Goal: Task Accomplishment & Management: Use online tool/utility

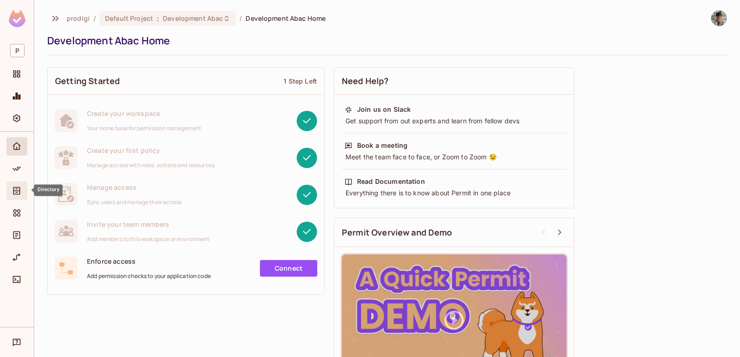
click at [18, 185] on span "Directory" at bounding box center [16, 190] width 11 height 11
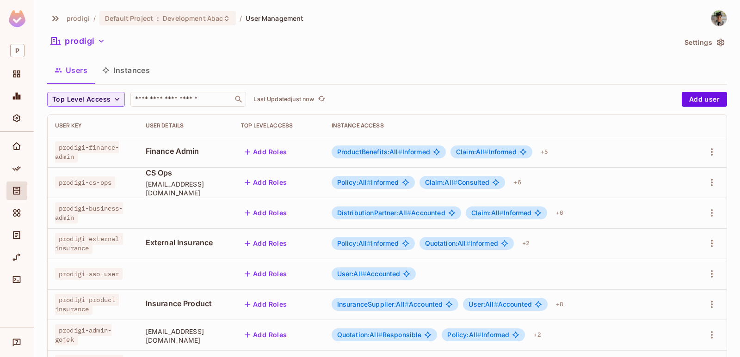
scroll to position [288, 0]
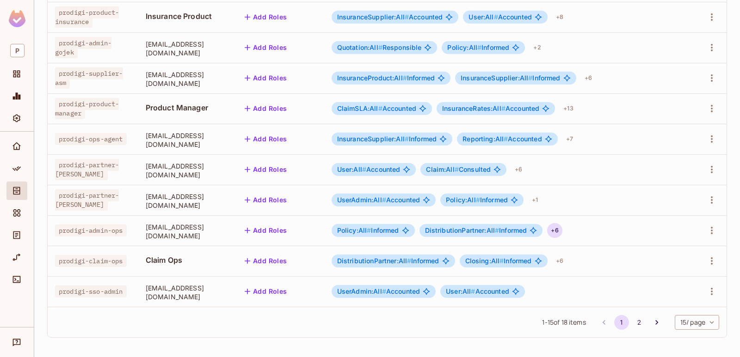
click at [562, 225] on div "+ 6" at bounding box center [554, 230] width 15 height 15
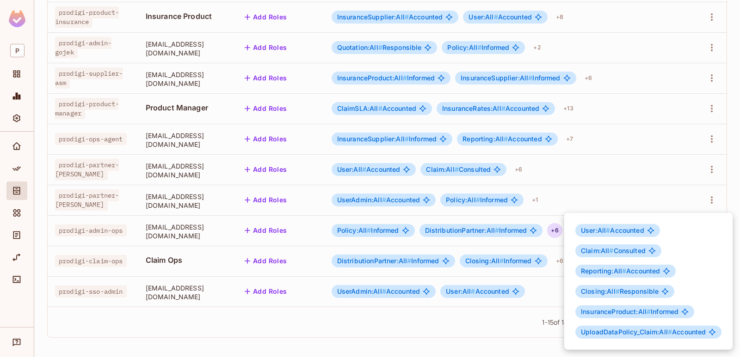
click at [680, 191] on div at bounding box center [370, 178] width 740 height 357
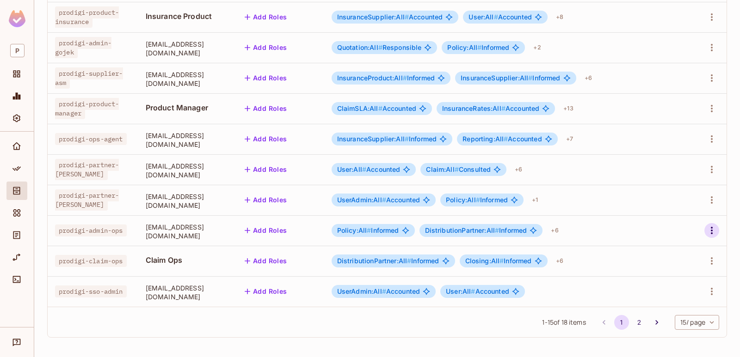
click at [712, 228] on icon "button" at bounding box center [712, 230] width 2 height 7
click at [6, 149] on div at bounding box center [370, 178] width 740 height 357
click at [14, 164] on icon "Policy" at bounding box center [16, 168] width 9 height 9
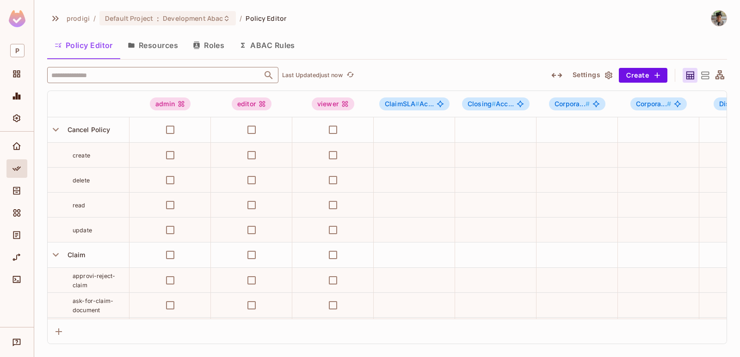
click at [110, 71] on input "text" at bounding box center [154, 75] width 211 height 16
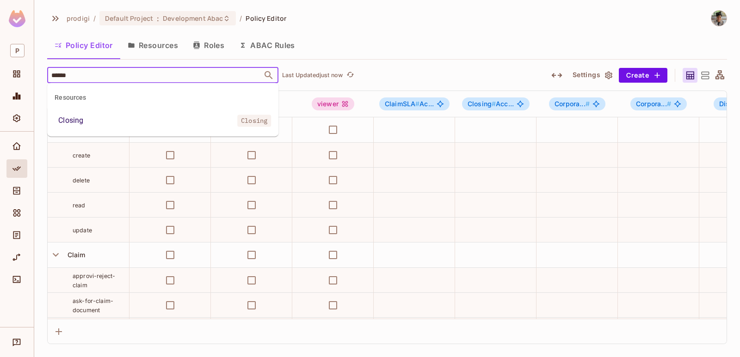
type input "*******"
click at [155, 123] on li "Closing Closing" at bounding box center [162, 120] width 231 height 17
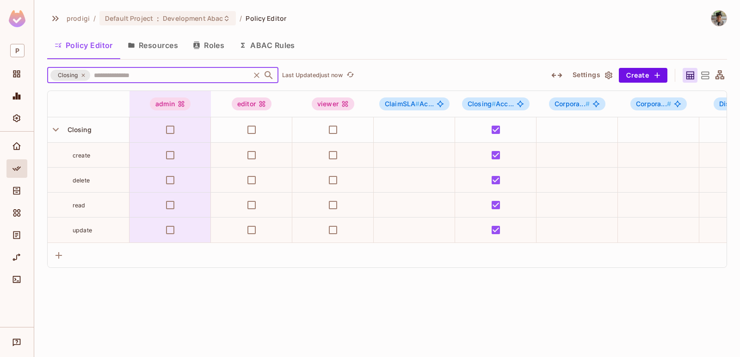
click at [155, 123] on td at bounding box center [169, 129] width 81 height 25
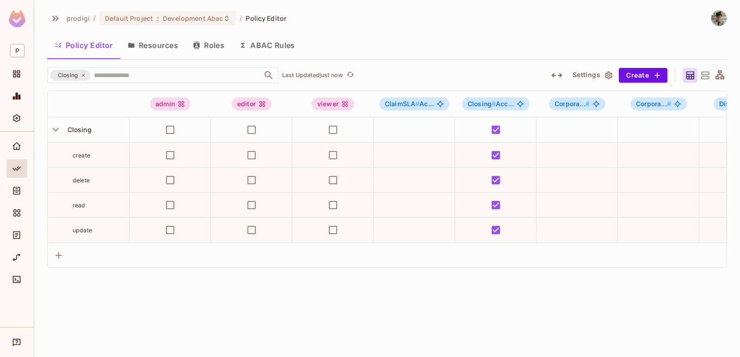
click at [207, 45] on button "Roles" at bounding box center [208, 45] width 46 height 23
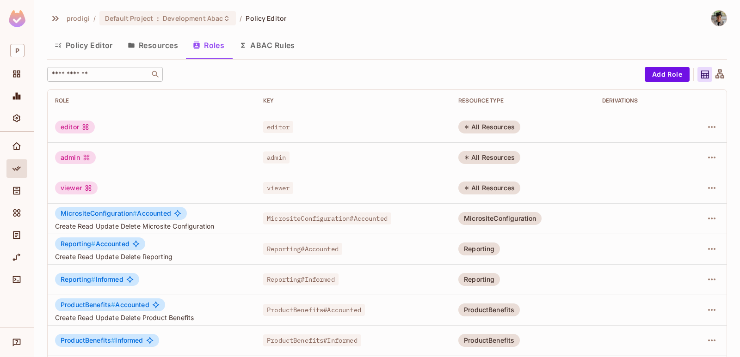
click at [135, 81] on div "​" at bounding box center [105, 74] width 116 height 15
type input "*******"
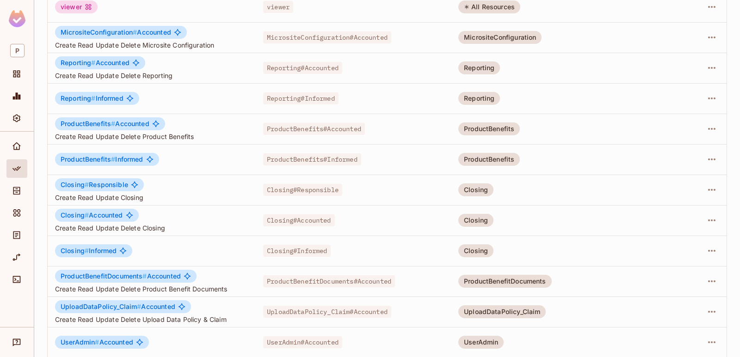
scroll to position [181, 0]
click at [99, 213] on span "Closing # Accounted" at bounding box center [92, 215] width 62 height 7
click at [99, 249] on span "Closing # Informed" at bounding box center [89, 251] width 56 height 7
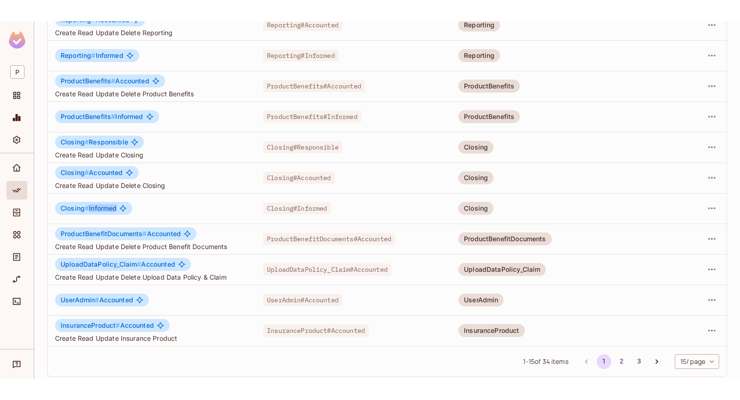
scroll to position [0, 0]
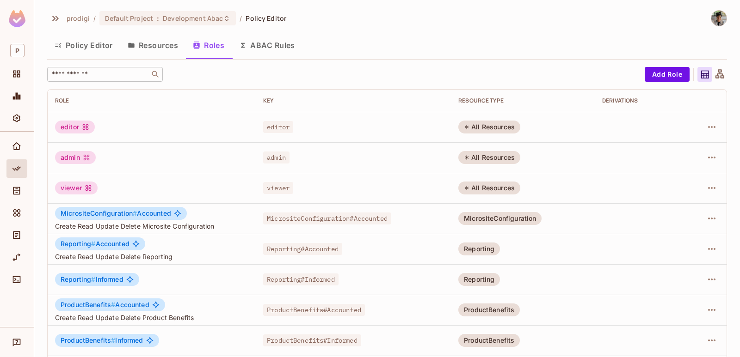
click at [135, 71] on input "text" at bounding box center [98, 74] width 97 height 9
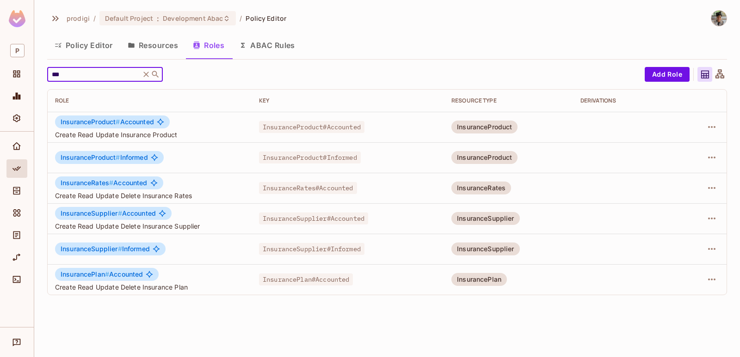
type input "****"
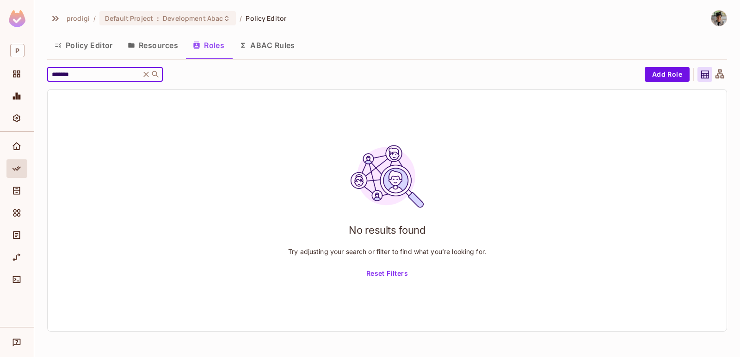
type input "*******"
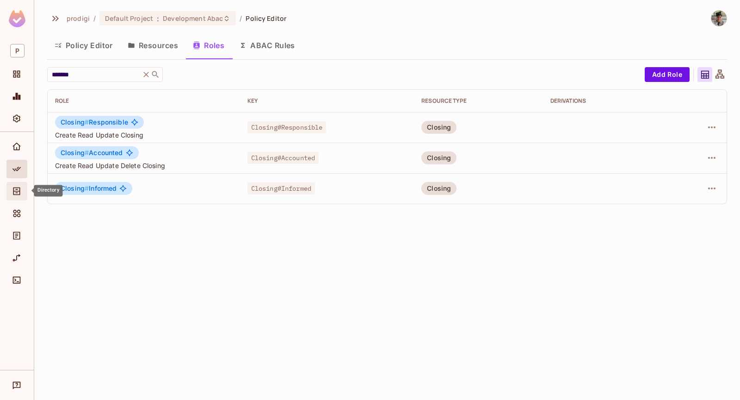
click at [18, 185] on span "Directory" at bounding box center [16, 190] width 11 height 11
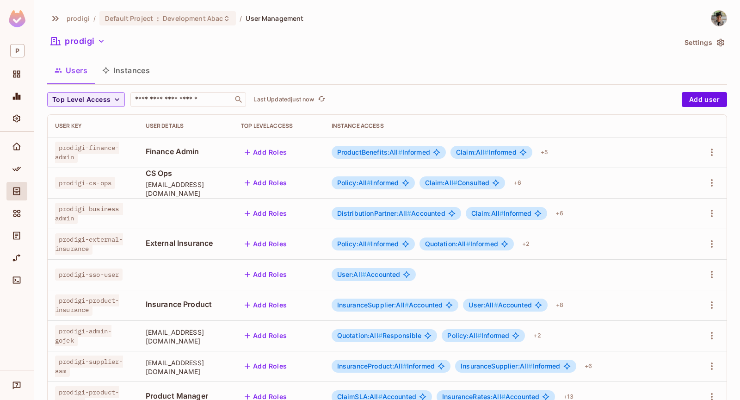
scroll to position [246, 0]
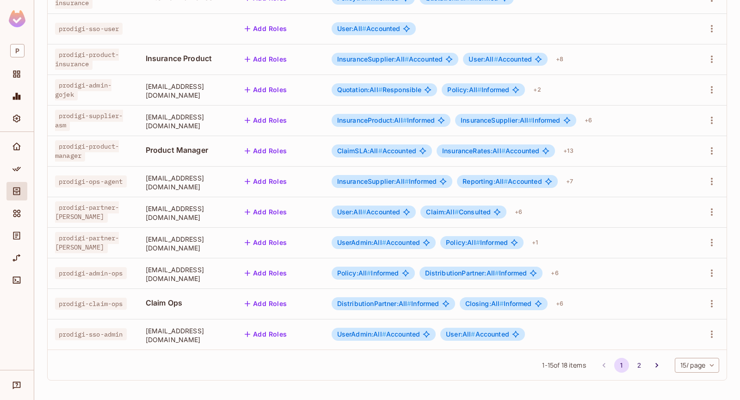
click at [607, 268] on div "Policy:All # Informed DistributionPartner:All # Informed + 6" at bounding box center [506, 272] width 349 height 15
click at [562, 277] on div "+ 6" at bounding box center [554, 272] width 15 height 15
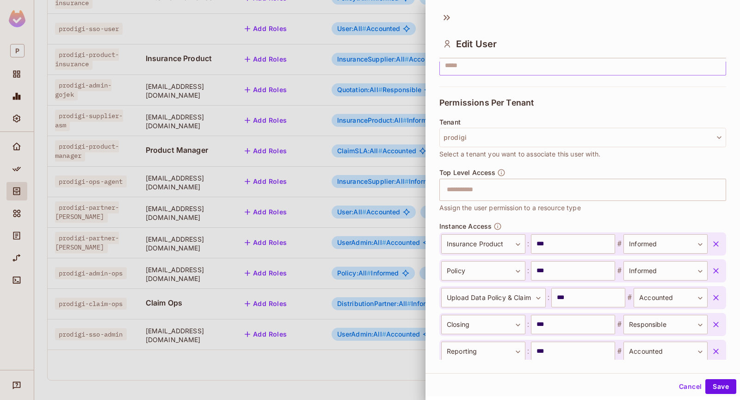
scroll to position [306, 0]
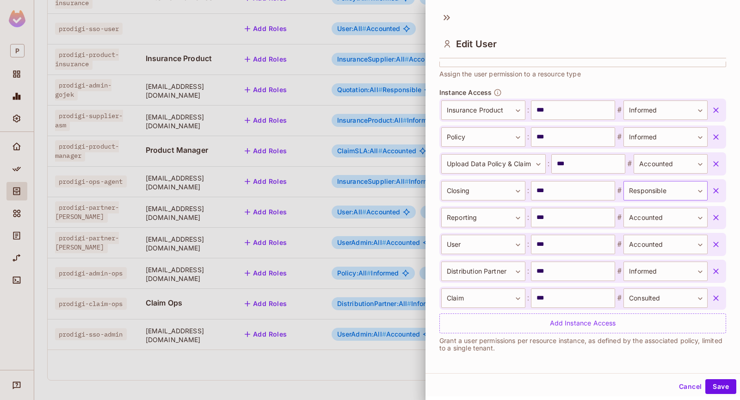
click at [653, 191] on body "P prodigi / Default Project : Development Abac / User Management prodigi Settin…" at bounding box center [370, 200] width 740 height 400
click at [653, 191] on div at bounding box center [370, 200] width 740 height 400
click at [193, 185] on div at bounding box center [370, 200] width 740 height 400
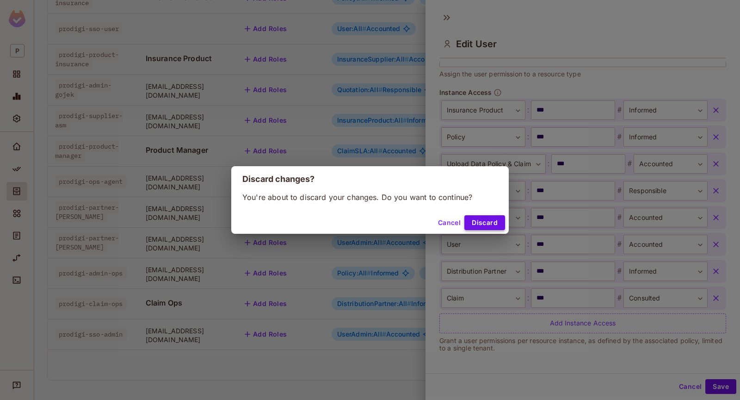
click at [487, 223] on button "Discard" at bounding box center [484, 222] width 41 height 15
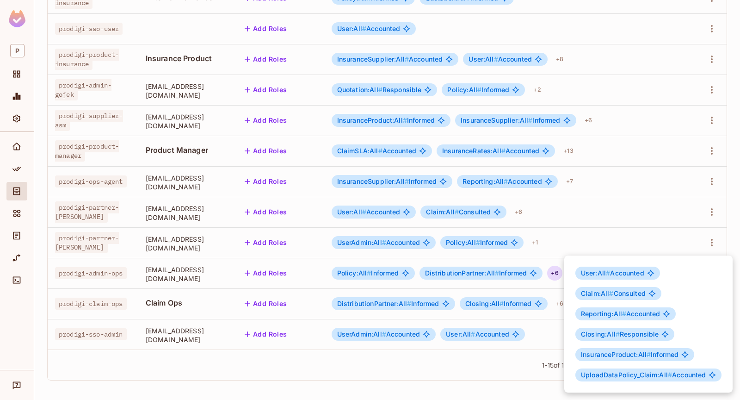
click at [298, 193] on div at bounding box center [370, 200] width 740 height 400
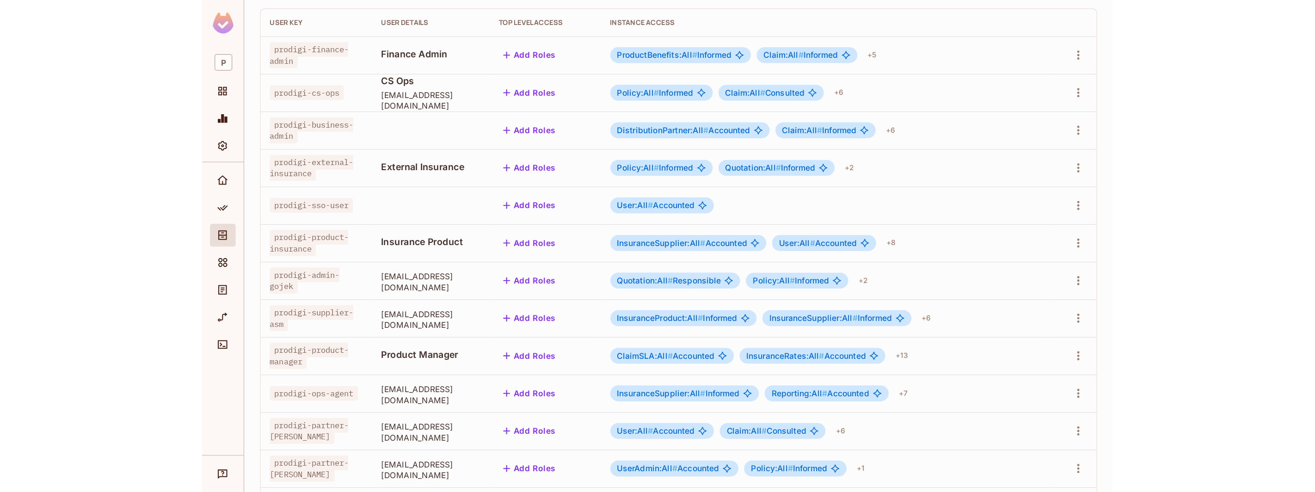
scroll to position [0, 0]
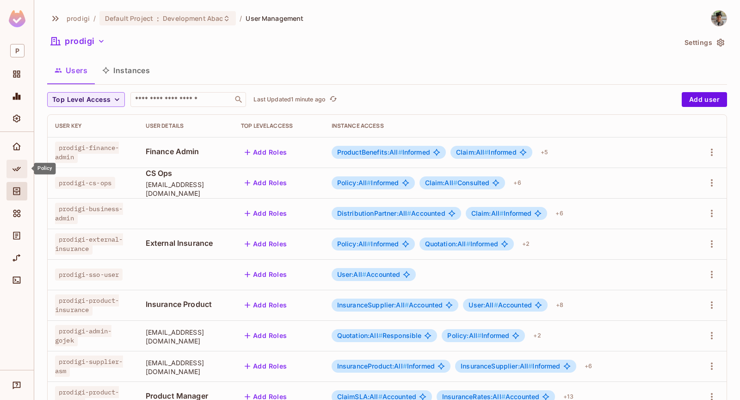
click at [26, 174] on div "Policy" at bounding box center [16, 169] width 21 height 18
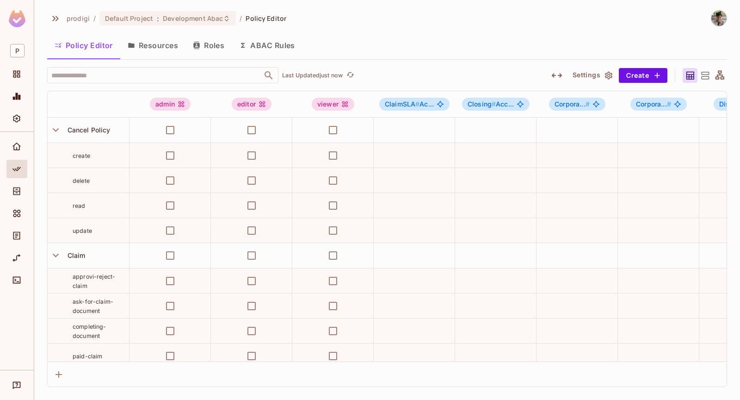
click at [162, 48] on button "Resources" at bounding box center [152, 45] width 65 height 23
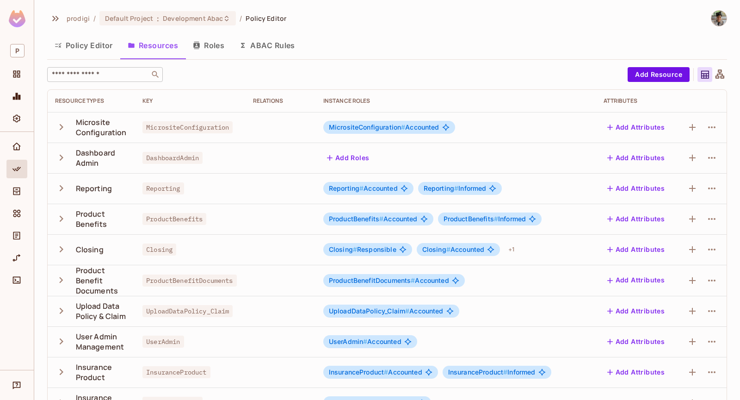
click at [130, 75] on input "text" at bounding box center [98, 74] width 97 height 9
type input "*******"
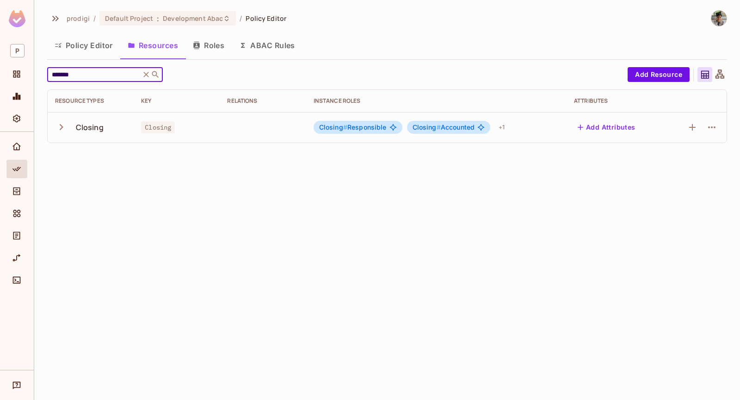
click at [143, 75] on icon at bounding box center [146, 74] width 9 height 9
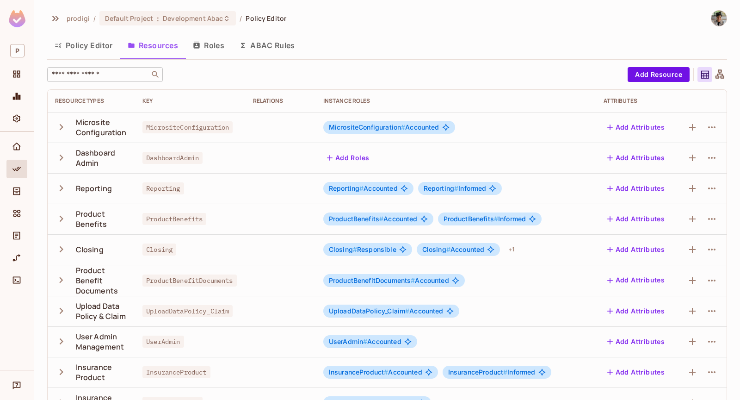
click at [126, 74] on input "text" at bounding box center [98, 74] width 97 height 9
type input "*****"
type input "******"
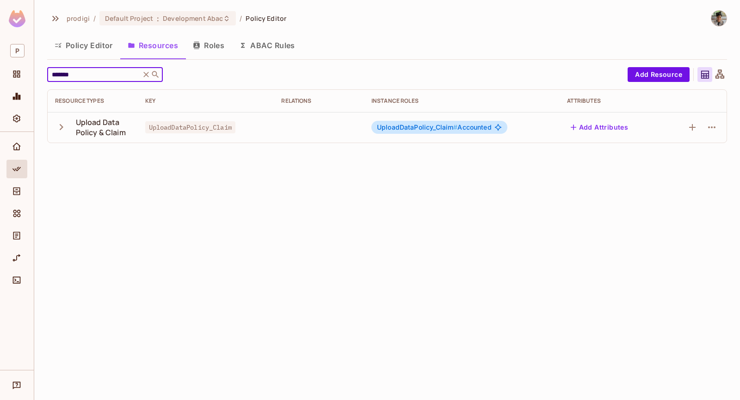
type input "*******"
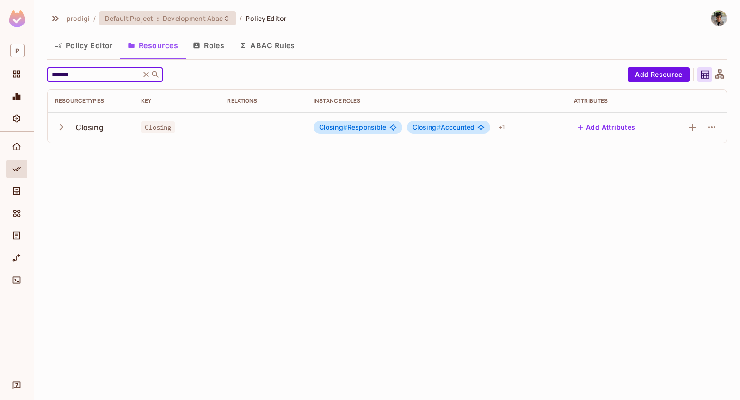
click at [174, 18] on span "Development Abac" at bounding box center [193, 18] width 60 height 9
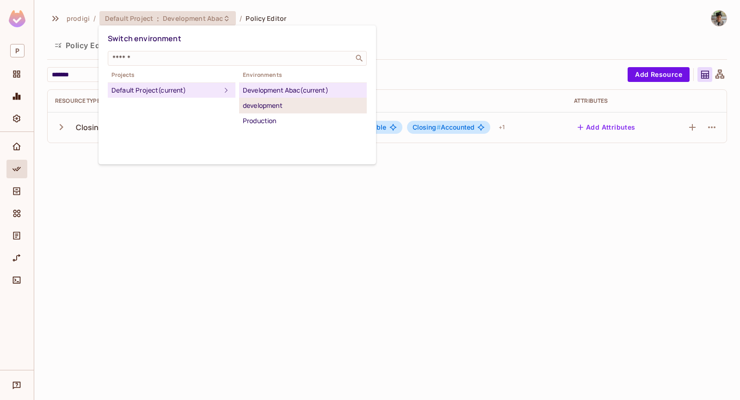
click at [271, 108] on div "development" at bounding box center [303, 105] width 120 height 11
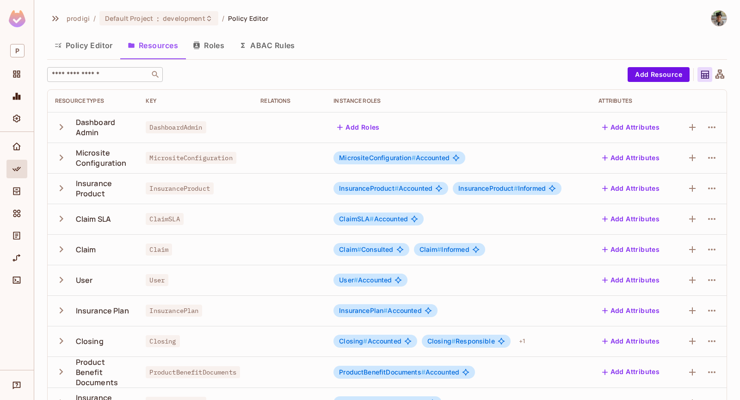
click at [107, 72] on input "text" at bounding box center [98, 74] width 97 height 9
type input "*******"
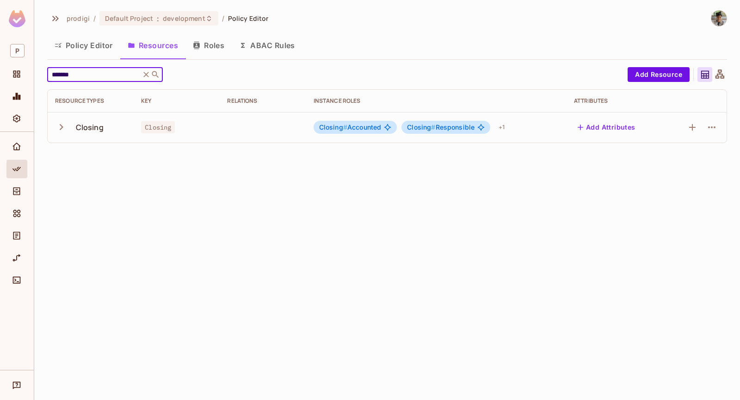
click at [56, 120] on div "Closing" at bounding box center [90, 126] width 71 height 19
click at [62, 121] on icon "button" at bounding box center [61, 127] width 12 height 12
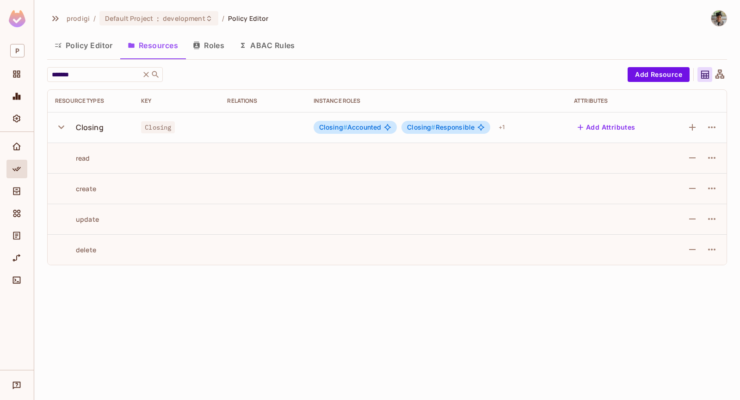
click at [62, 121] on icon "button" at bounding box center [61, 127] width 12 height 12
click at [62, 120] on button "button" at bounding box center [63, 127] width 16 height 20
click at [62, 121] on icon "button" at bounding box center [61, 127] width 12 height 12
click at [507, 129] on div "+ 1" at bounding box center [501, 127] width 13 height 15
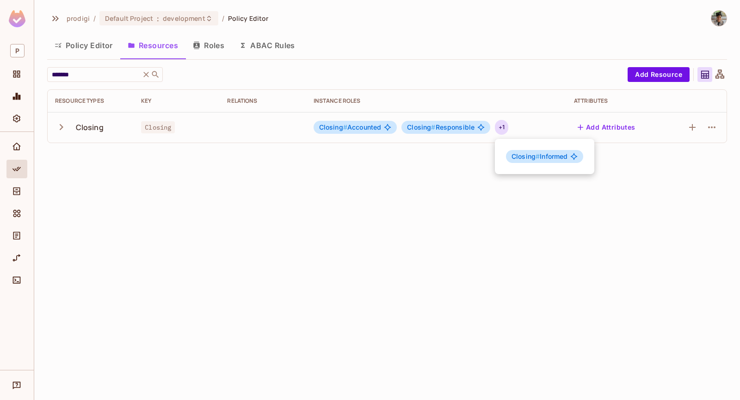
click at [507, 129] on div at bounding box center [370, 200] width 740 height 400
click at [507, 129] on div "+ 1" at bounding box center [501, 127] width 13 height 15
click at [507, 129] on div at bounding box center [370, 200] width 740 height 400
click at [708, 123] on icon "button" at bounding box center [711, 127] width 11 height 11
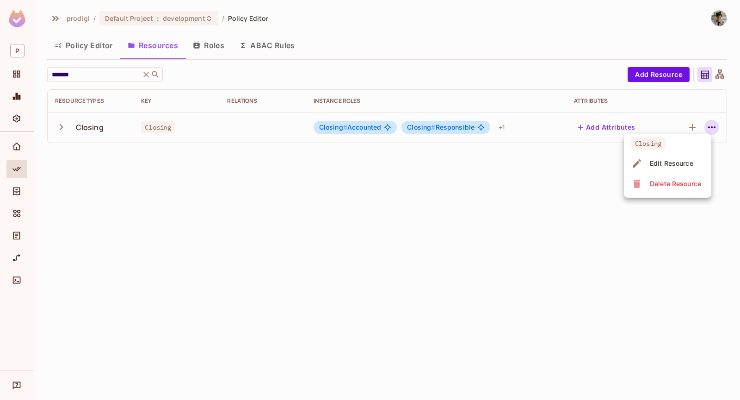
click at [668, 159] on div "Edit Resource" at bounding box center [671, 163] width 43 height 9
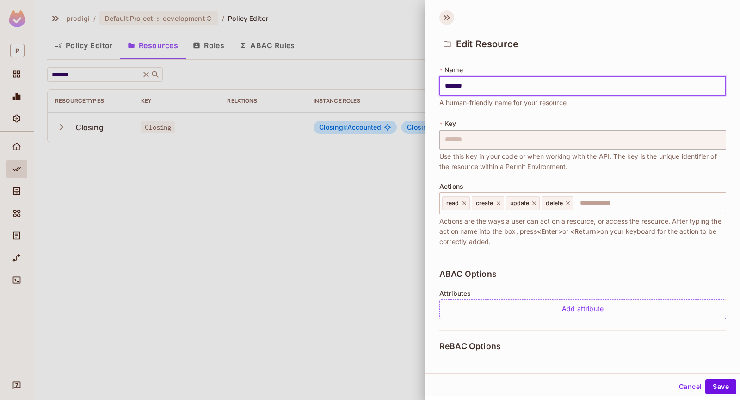
click at [442, 22] on icon at bounding box center [446, 17] width 15 height 15
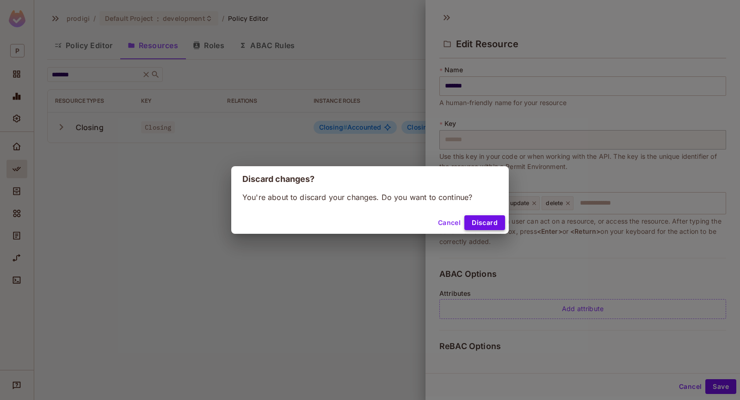
click at [474, 224] on button "Discard" at bounding box center [484, 222] width 41 height 15
